Goal: Transaction & Acquisition: Purchase product/service

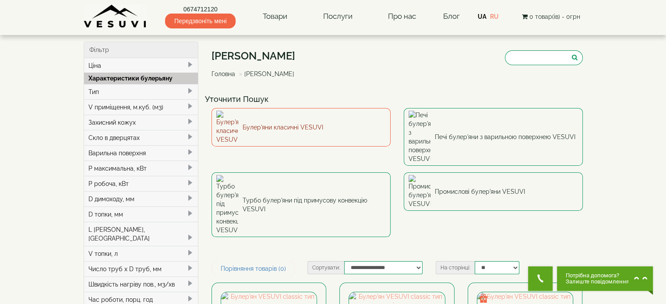
click at [291, 122] on link "Булер'яни класичні VESUVI" at bounding box center [301, 127] width 179 height 39
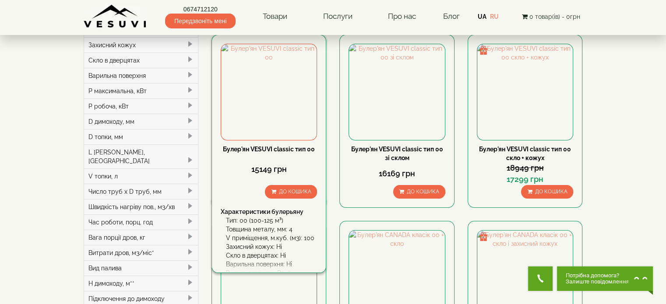
scroll to position [88, 0]
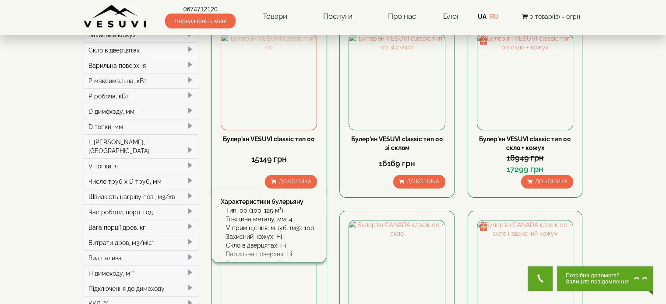
click at [263, 126] on img at bounding box center [268, 81] width 95 height 95
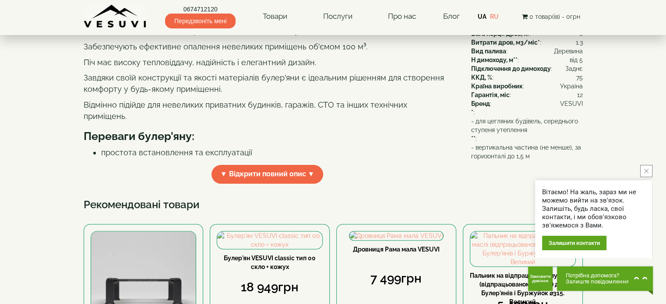
scroll to position [263, 0]
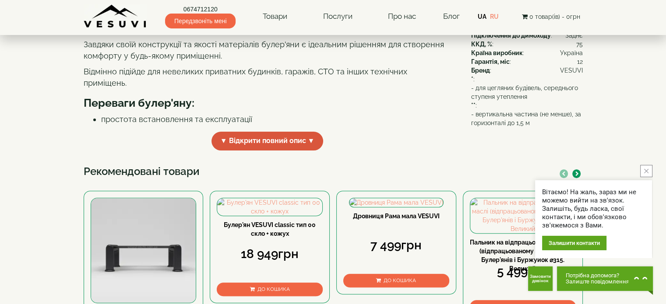
click at [261, 151] on span "▼ Відкрити повний опис ▼" at bounding box center [268, 141] width 112 height 19
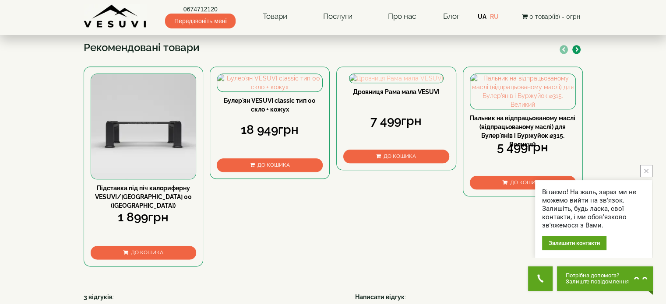
scroll to position [1051, 0]
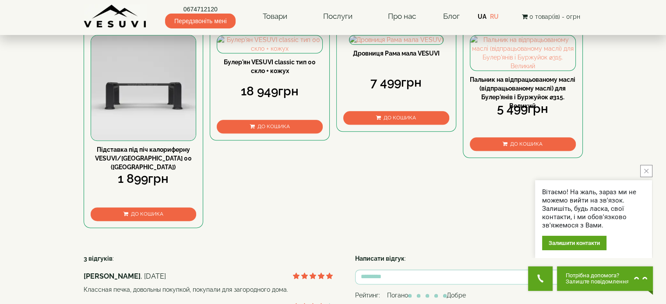
click at [643, 172] on button "close button" at bounding box center [646, 171] width 12 height 12
